Goal: Find specific page/section: Find specific page/section

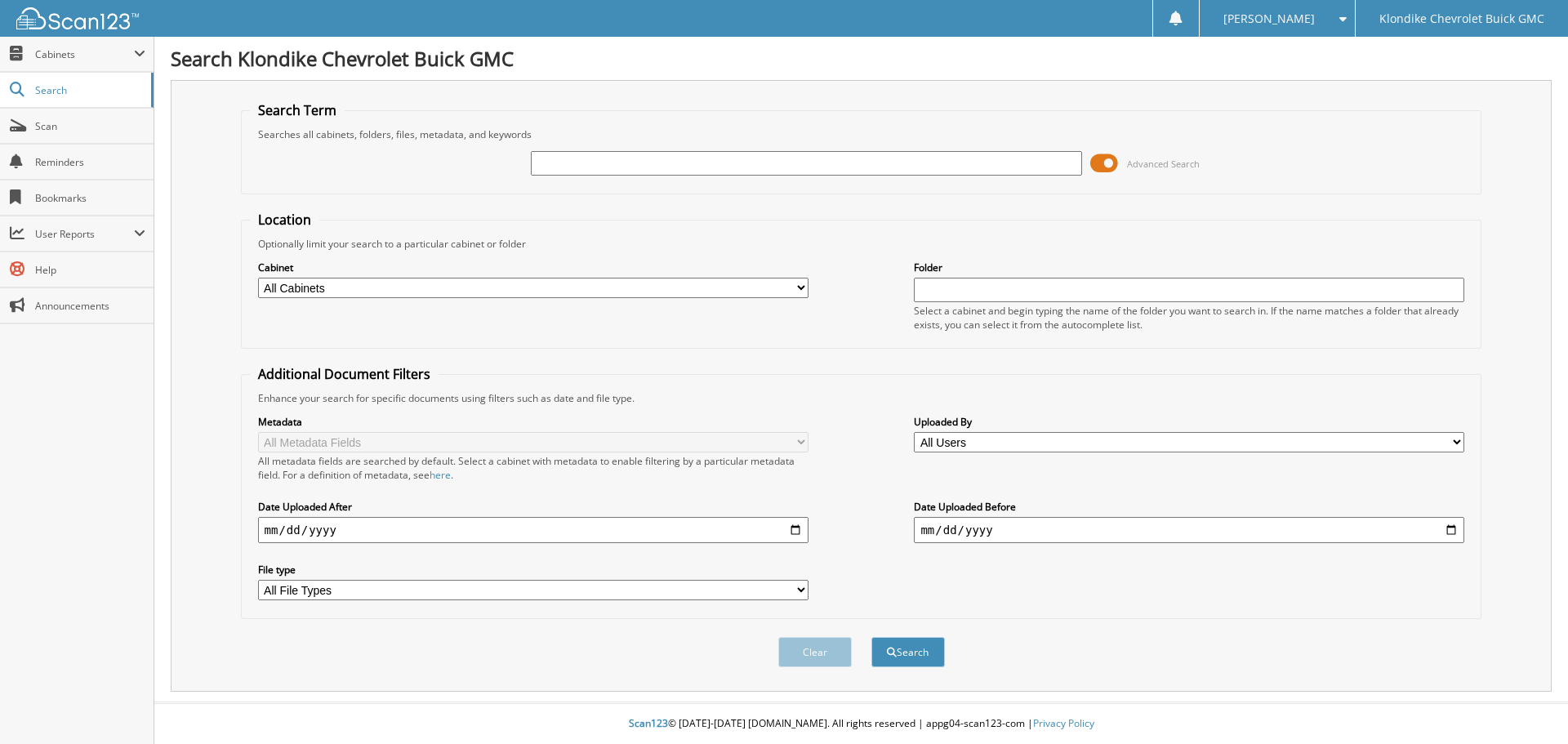
click at [711, 160] on input "text" at bounding box center [806, 164] width 550 height 25
type input "IN0000008182"
click at [872, 637] on button "Search" at bounding box center [908, 652] width 73 height 30
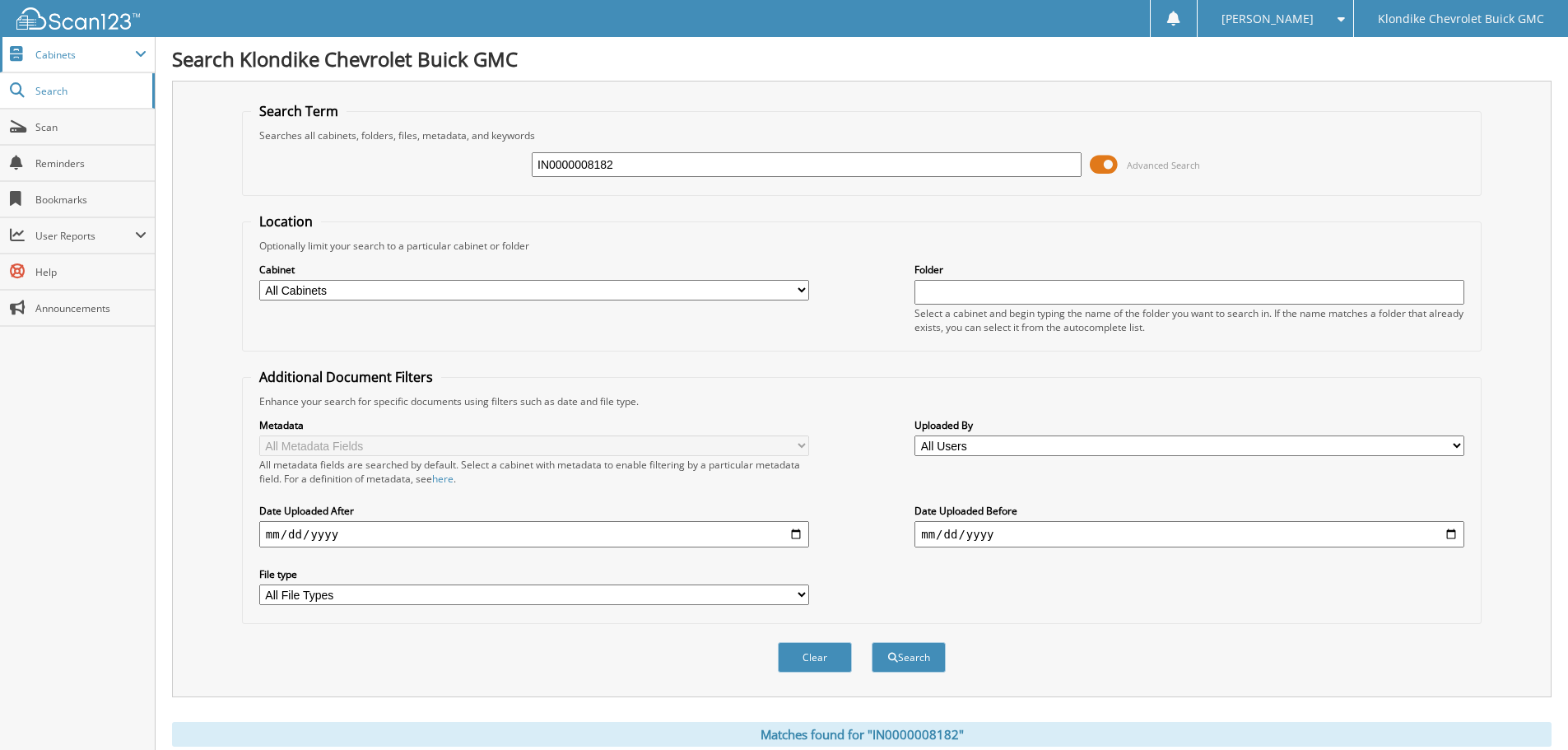
click at [66, 57] on span "Cabinets" at bounding box center [86, 55] width 100 height 14
click at [73, 70] on span "Cabinets" at bounding box center [78, 55] width 155 height 36
click at [72, 54] on span "Cabinets" at bounding box center [86, 55] width 100 height 14
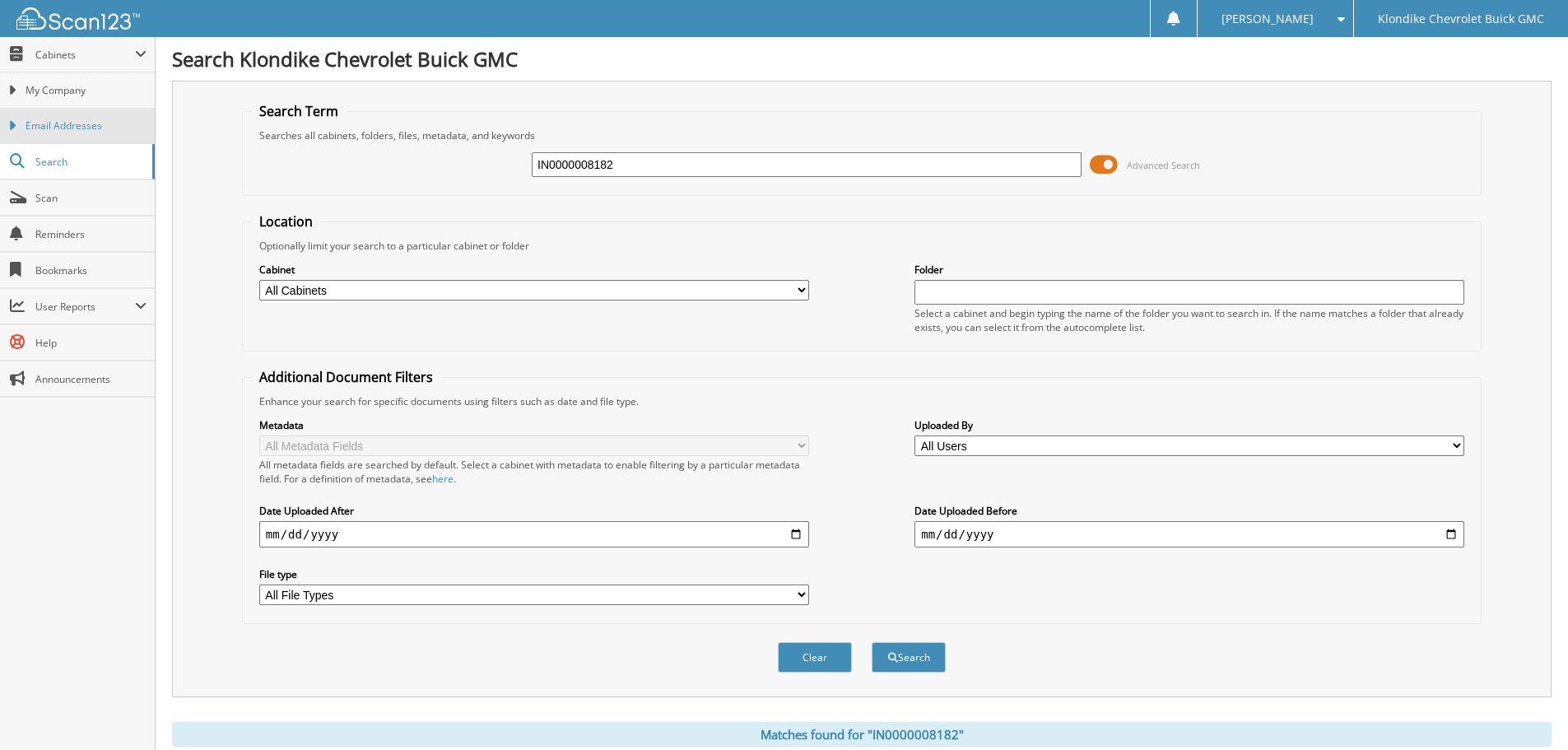
click at [73, 112] on link "Email Addresses" at bounding box center [78, 126] width 155 height 36
